Goal: Task Accomplishment & Management: Manage account settings

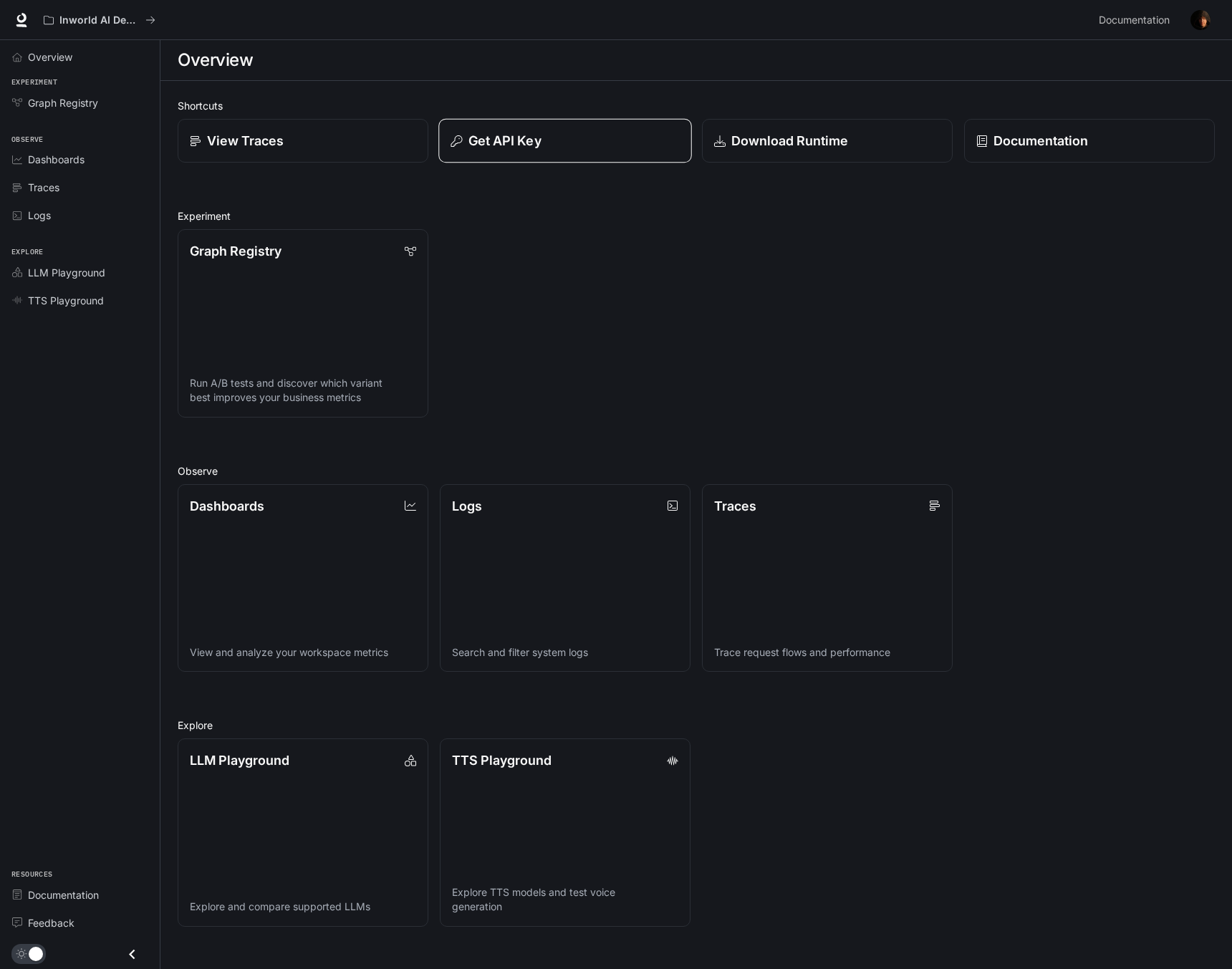
click at [522, 151] on button "Get API Key" at bounding box center [565, 140] width 253 height 44
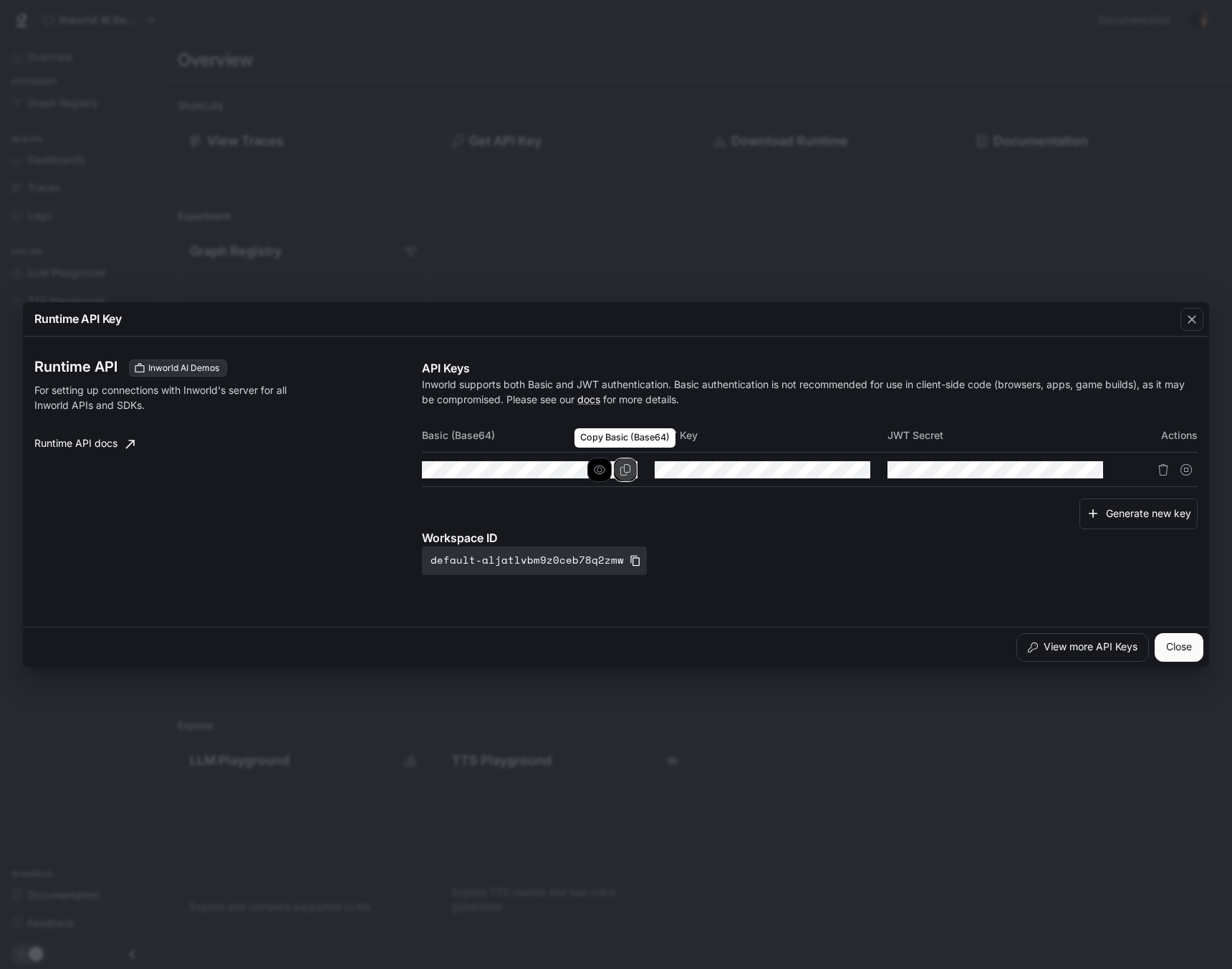
click at [621, 476] on button "Copy Basic (Base64)" at bounding box center [626, 470] width 24 height 24
click at [627, 468] on icon "Copy Basic (Base64)" at bounding box center [625, 469] width 11 height 11
click at [1196, 322] on icon "button" at bounding box center [1191, 319] width 9 height 9
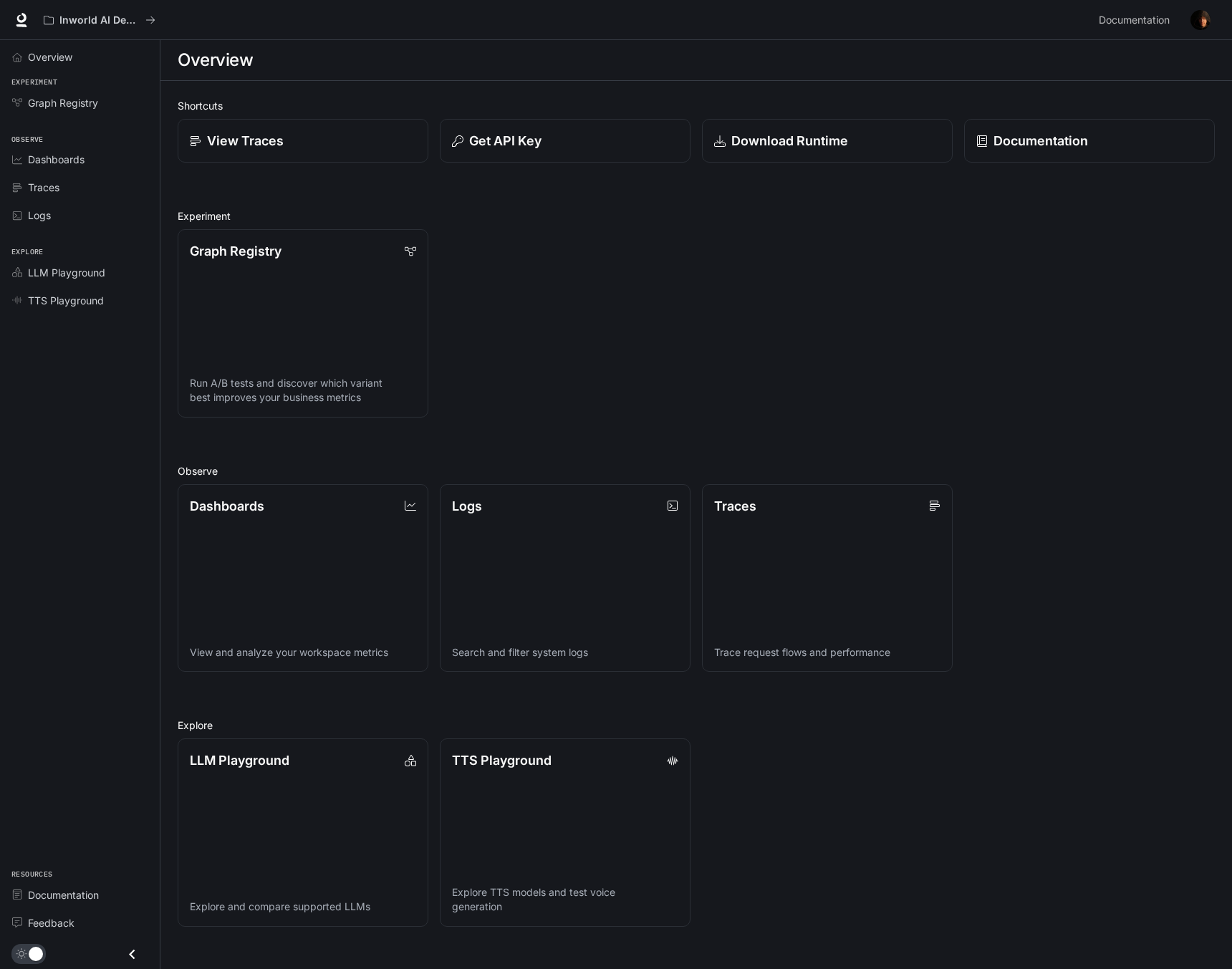
click at [1196, 25] on img "button" at bounding box center [1200, 20] width 20 height 20
click at [1030, 106] on span "Billing" at bounding box center [1110, 106] width 185 height 15
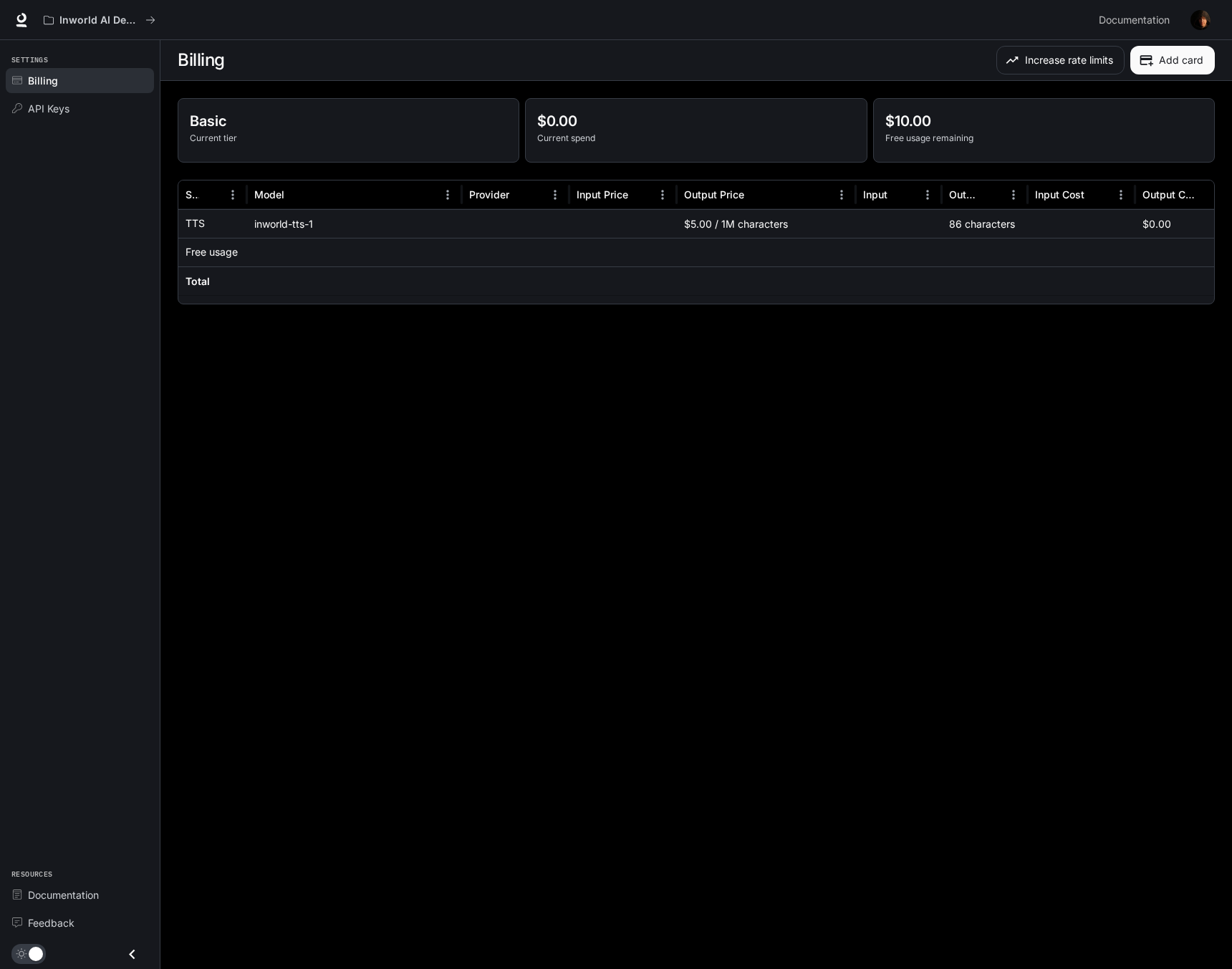
click at [1165, 65] on button "Add card" at bounding box center [1172, 60] width 85 height 29
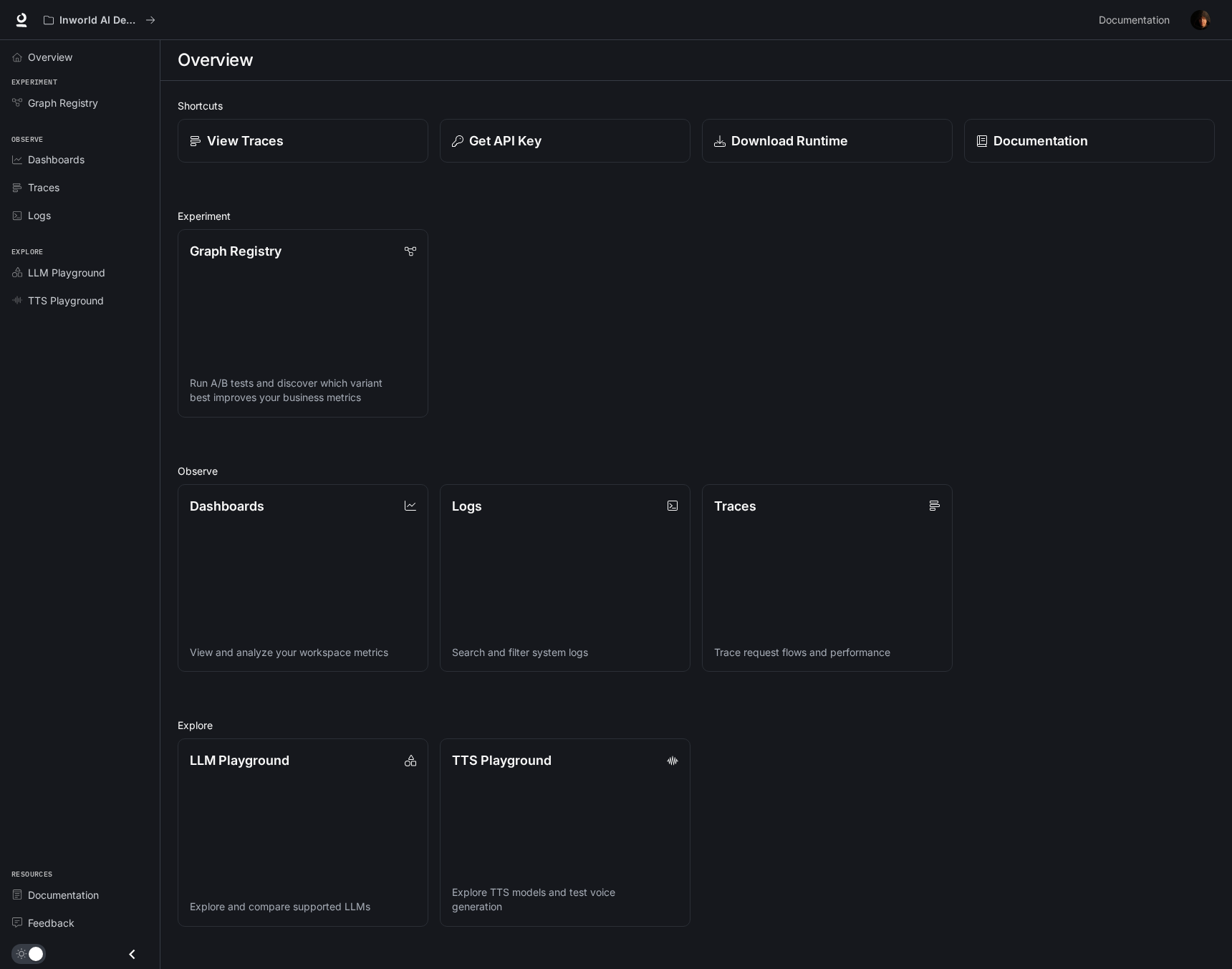
click at [1200, 29] on img "button" at bounding box center [1200, 20] width 20 height 20
click at [1037, 104] on span "Billing" at bounding box center [1110, 106] width 185 height 15
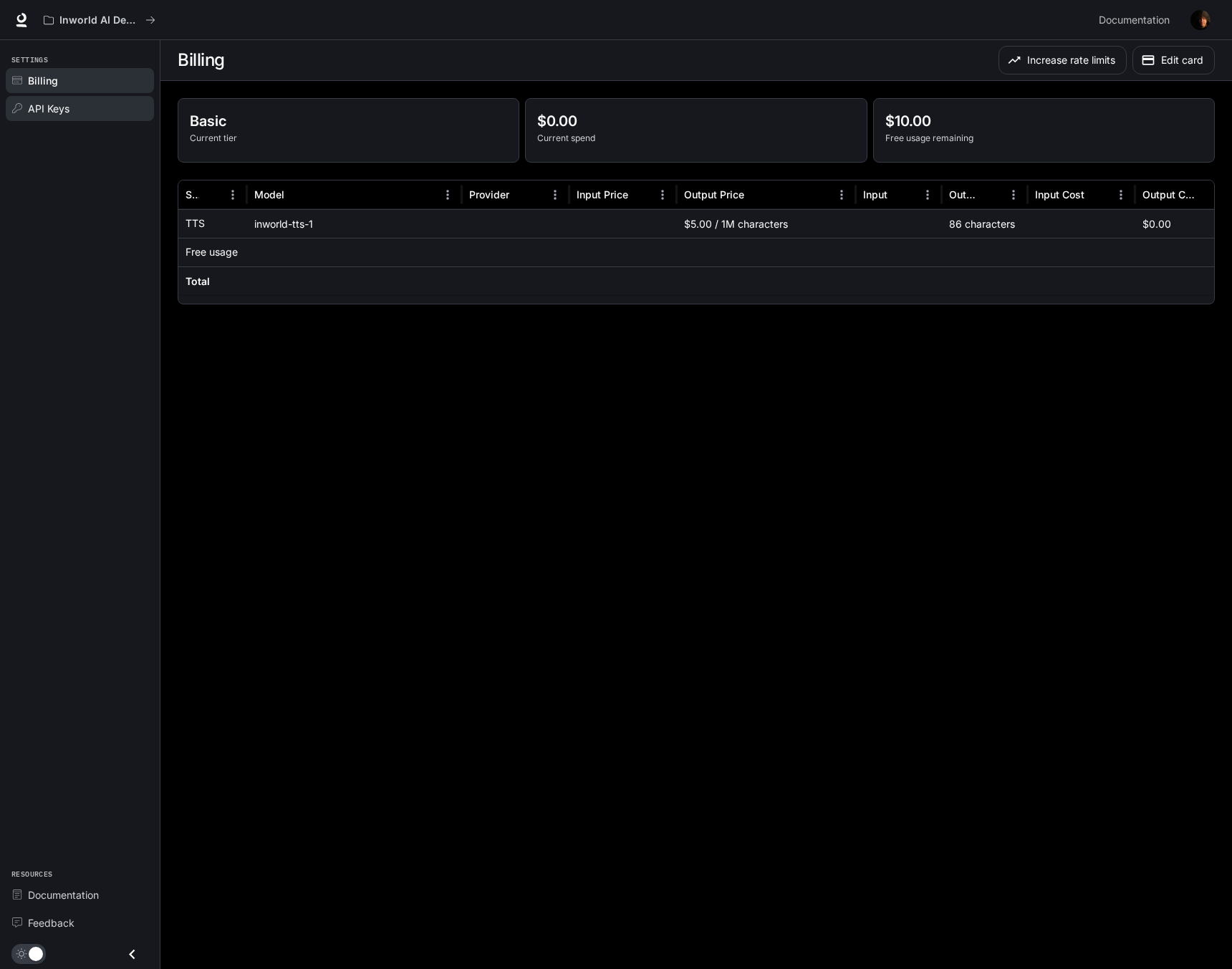
click at [48, 113] on span "API Keys" at bounding box center [48, 108] width 42 height 15
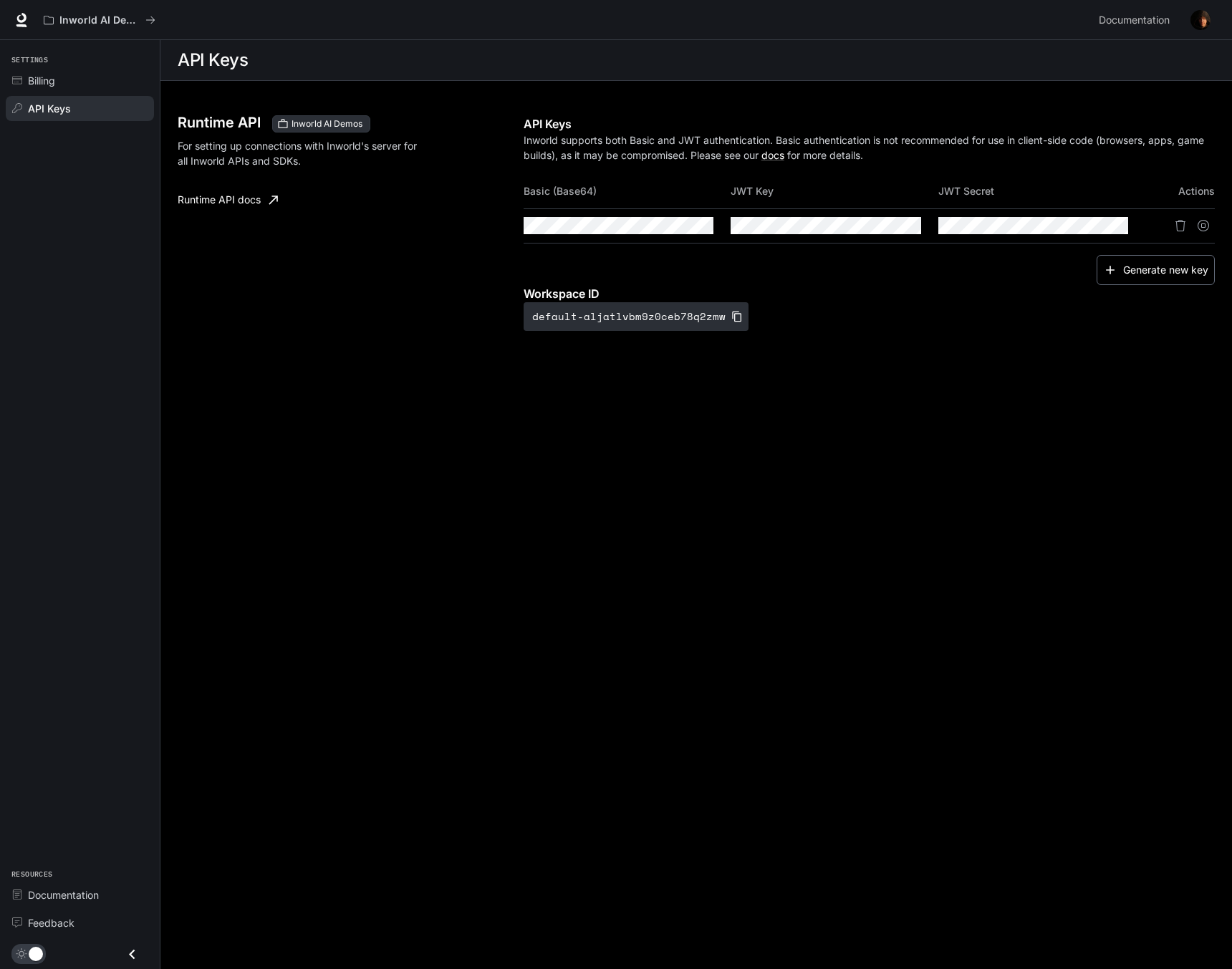
click at [1148, 275] on button "Generate new key" at bounding box center [1155, 271] width 119 height 31
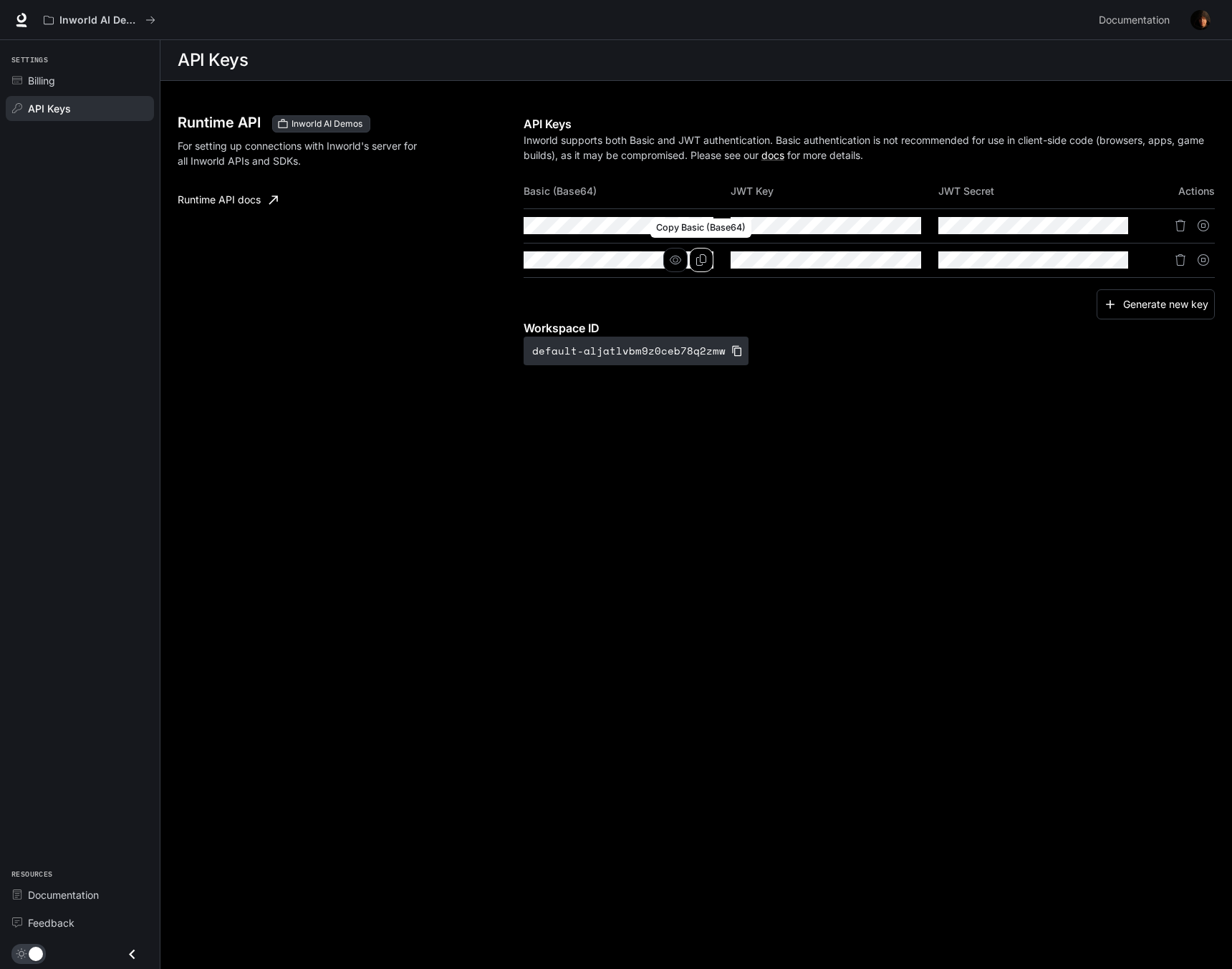
click at [700, 260] on icon "Copy Basic (Base64)" at bounding box center [702, 260] width 10 height 11
click at [65, 86] on div "Billing" at bounding box center [87, 80] width 119 height 15
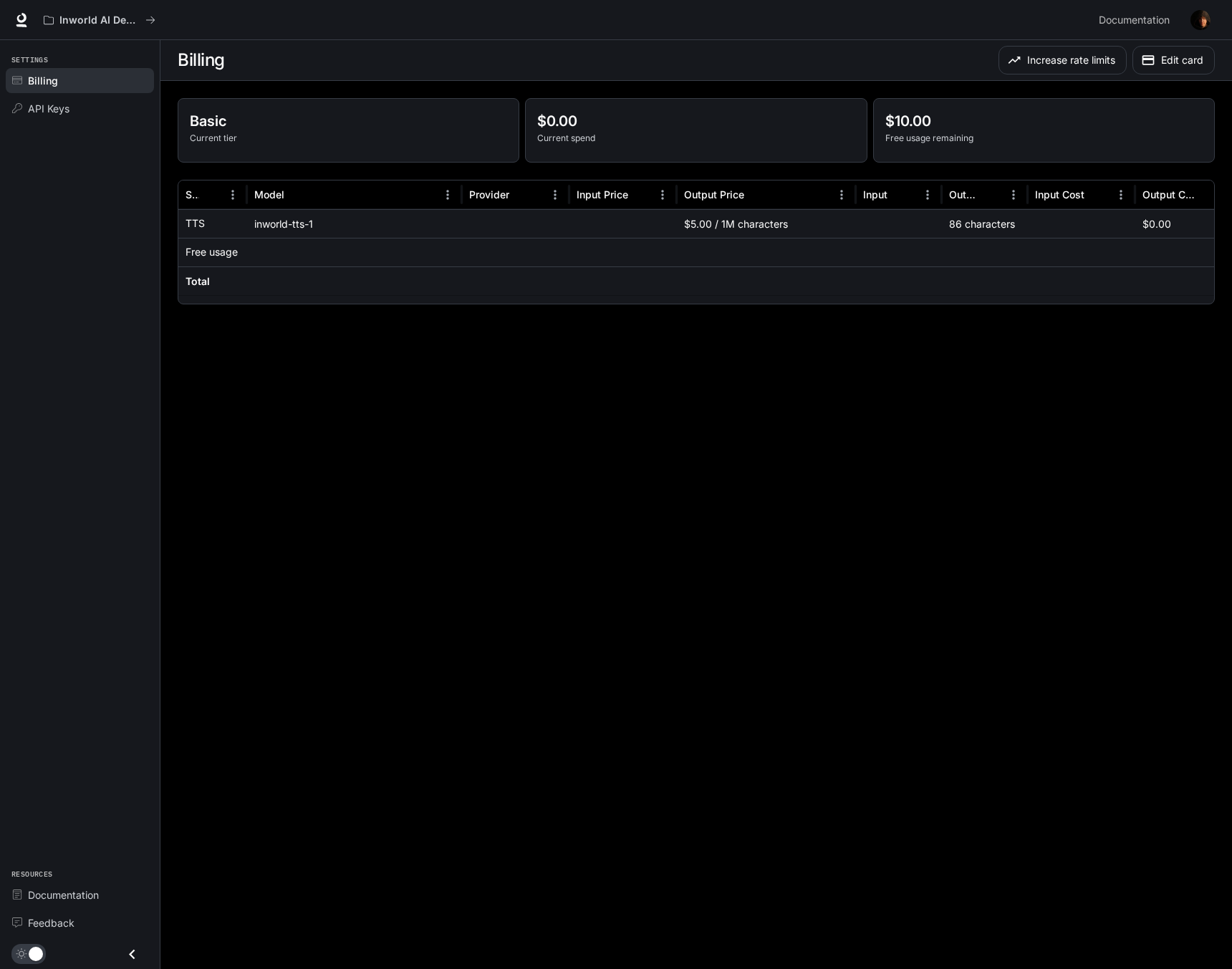
click at [195, 125] on p "Basic" at bounding box center [348, 120] width 318 height 22
click at [216, 139] on p "Current tier" at bounding box center [348, 138] width 318 height 13
click at [283, 134] on p "Current tier" at bounding box center [348, 138] width 318 height 13
click at [1032, 55] on button "Increase rate limits" at bounding box center [1062, 60] width 128 height 29
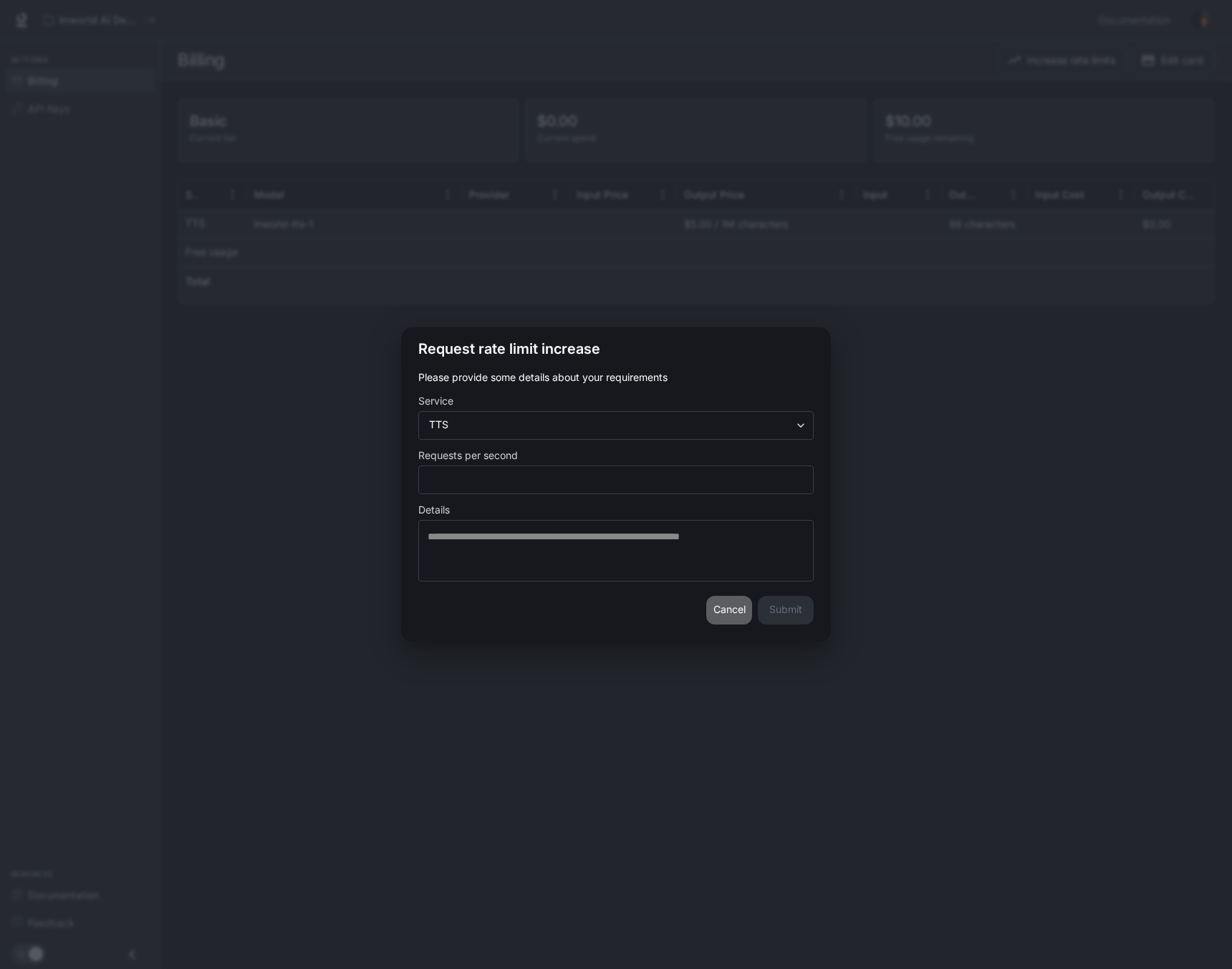
click at [717, 610] on button "Cancel" at bounding box center [728, 610] width 46 height 29
